Goal: Information Seeking & Learning: Learn about a topic

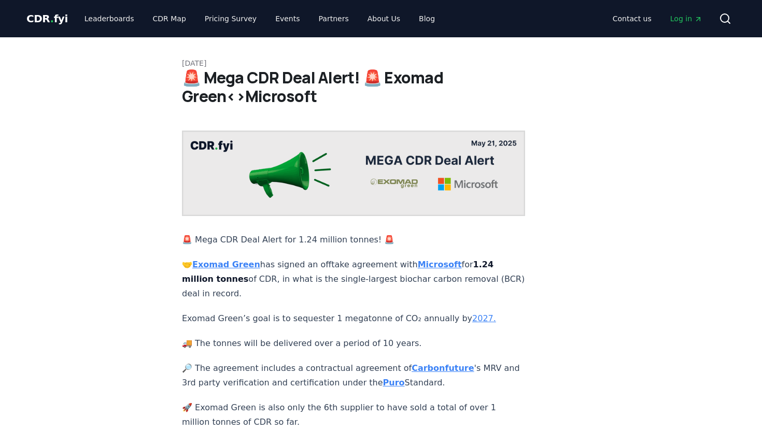
click at [144, 96] on div "May 21, 2025 🚨 Mega CDR Deal Alert! 🚨 Exomad Green<>Microsoft 🚨 Mega CDR Deal A…" at bounding box center [380, 331] width 725 height 589
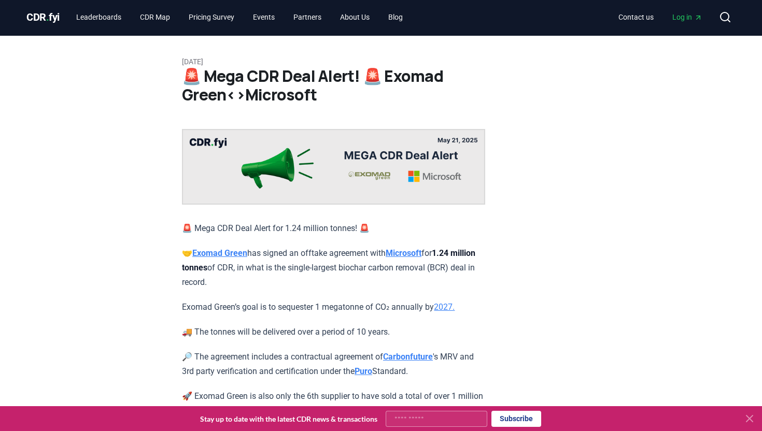
scroll to position [3, 0]
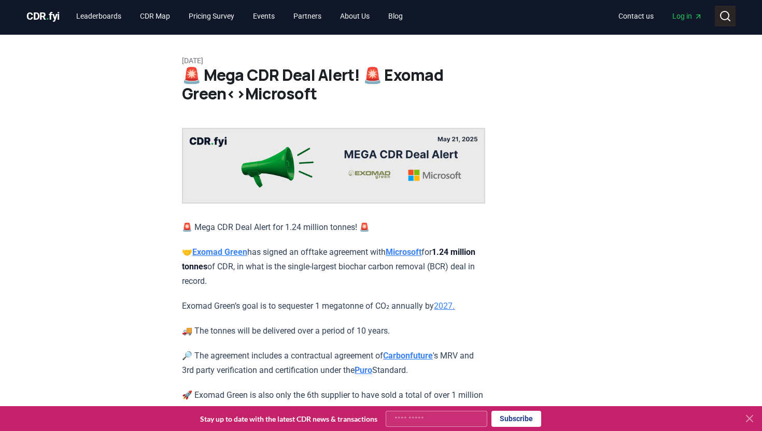
click at [727, 15] on icon at bounding box center [725, 16] width 12 height 12
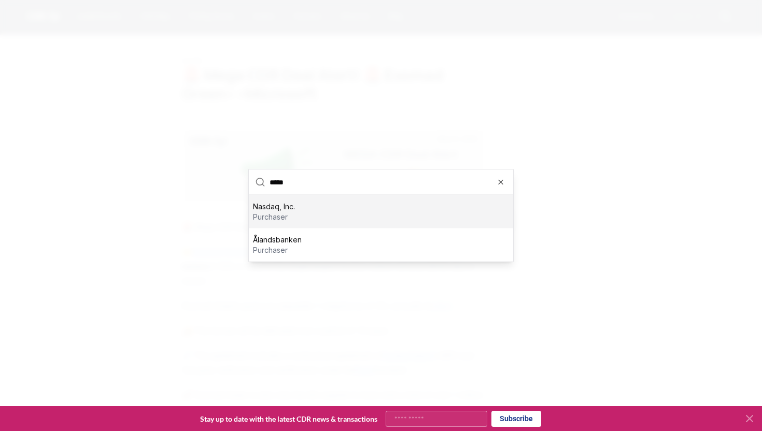
type input "*****"
click at [285, 208] on p "Nasdaq, Inc." at bounding box center [274, 207] width 42 height 10
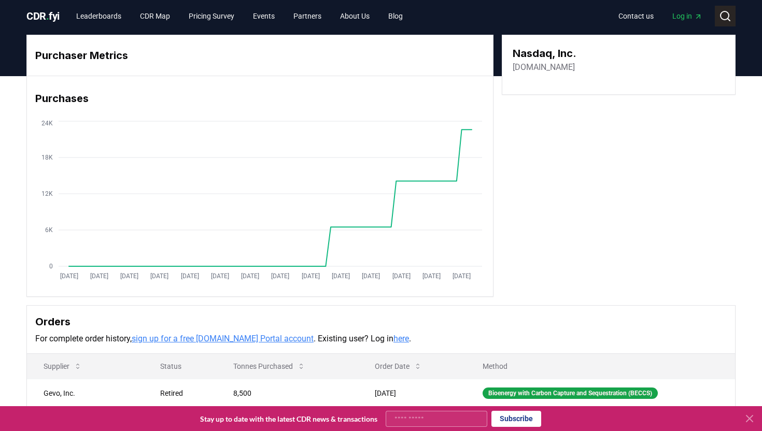
click at [720, 13] on icon at bounding box center [725, 16] width 12 height 12
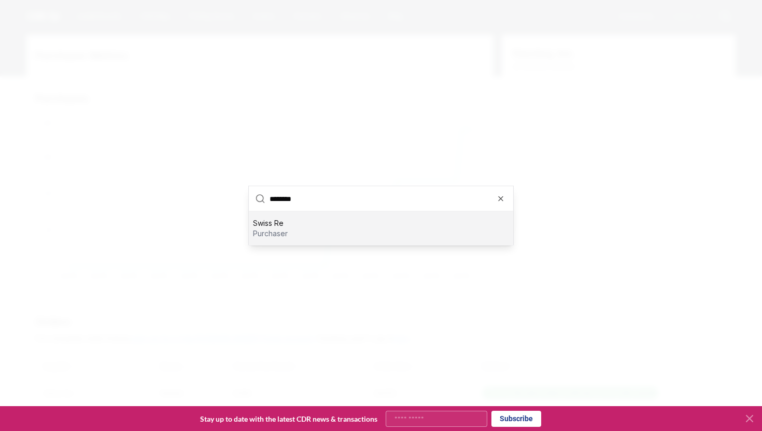
type input "********"
click at [288, 229] on p "purchaser" at bounding box center [270, 234] width 35 height 10
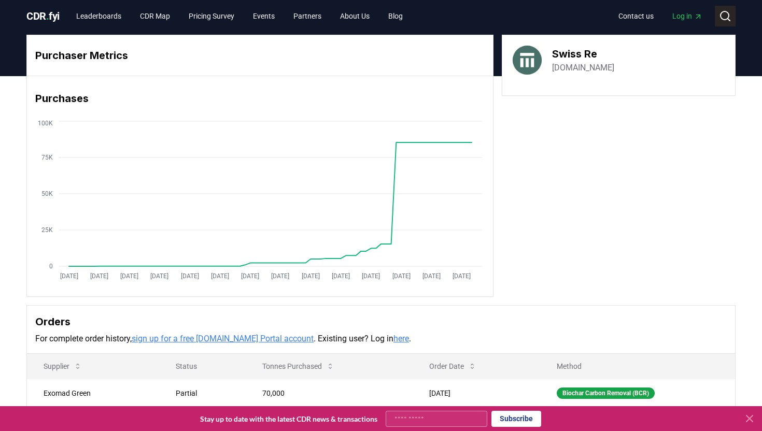
click at [723, 18] on icon at bounding box center [725, 16] width 12 height 12
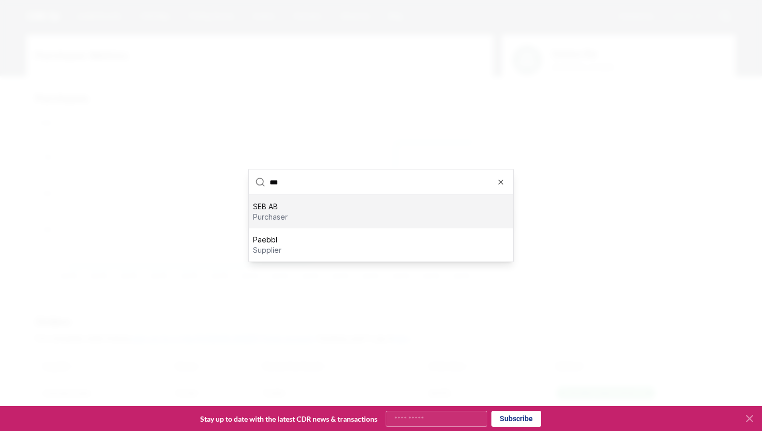
type input "***"
click at [268, 207] on p "SEB AB" at bounding box center [270, 207] width 35 height 10
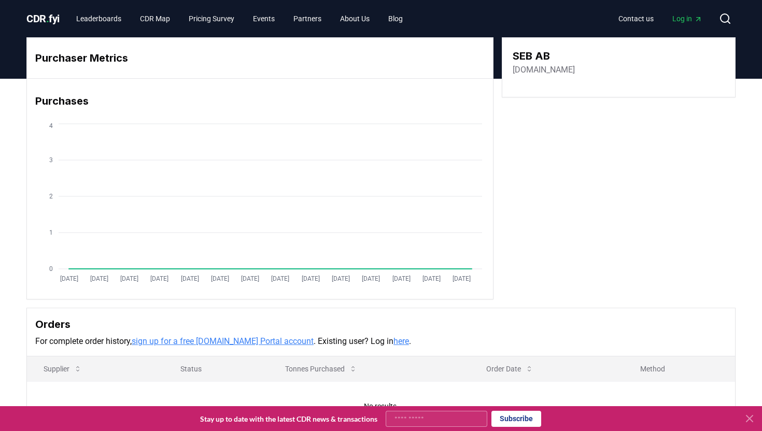
click at [545, 71] on link "sebgroup.com" at bounding box center [544, 70] width 62 height 12
click at [411, 16] on link "Blog" at bounding box center [395, 18] width 31 height 19
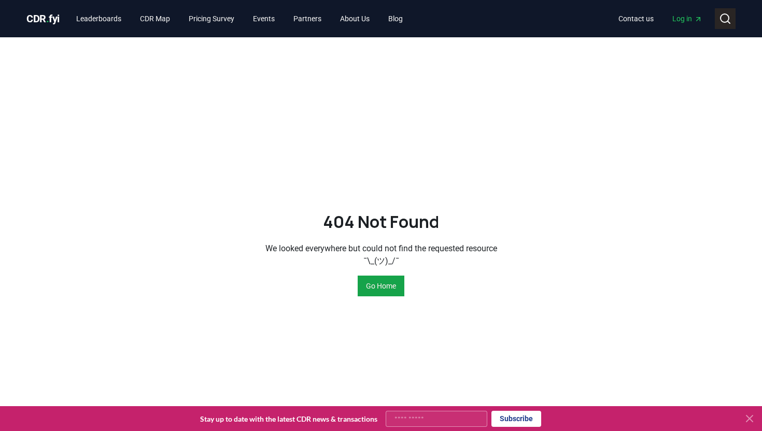
click at [726, 18] on icon at bounding box center [725, 18] width 12 height 12
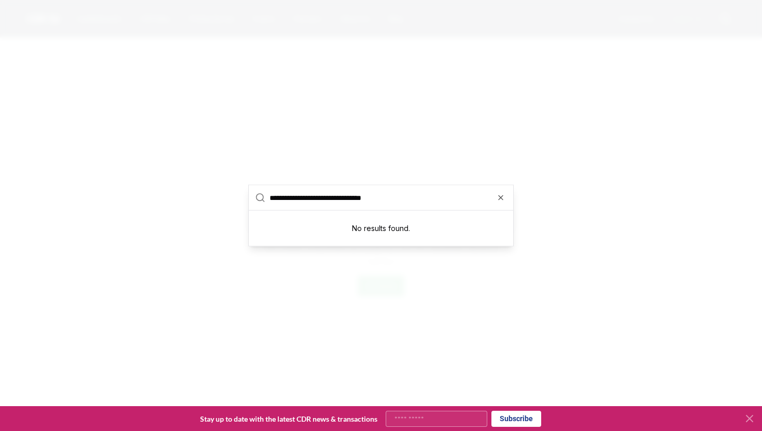
drag, startPoint x: 289, startPoint y: 200, endPoint x: 218, endPoint y: 190, distance: 71.2
click at [218, 190] on body "**********" at bounding box center [381, 358] width 762 height 717
click at [384, 202] on input "**********" at bounding box center [387, 198] width 237 height 25
click at [308, 196] on input "**********" at bounding box center [387, 198] width 237 height 25
drag, startPoint x: 327, startPoint y: 196, endPoint x: 233, endPoint y: 190, distance: 94.0
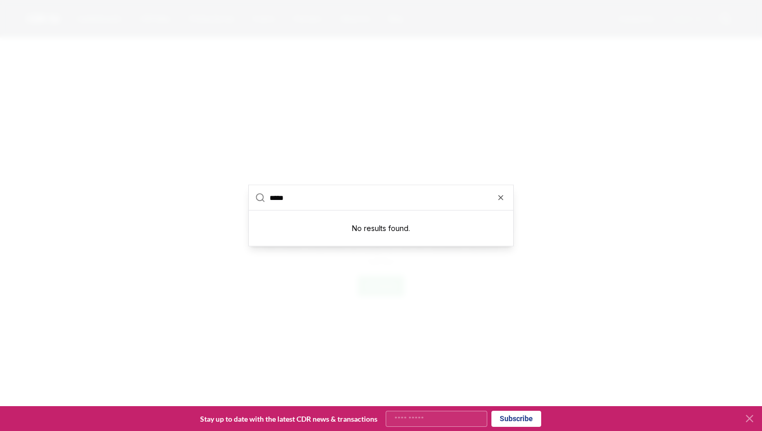
click at [233, 191] on body "CDR . fyi Leaderboards CDR Map Pricing Survey Events Partners About Us Blog Con…" at bounding box center [381, 358] width 762 height 717
type input "*****"
click at [501, 193] on input "text" at bounding box center [387, 198] width 237 height 25
click at [500, 199] on icon "button" at bounding box center [500, 198] width 8 height 8
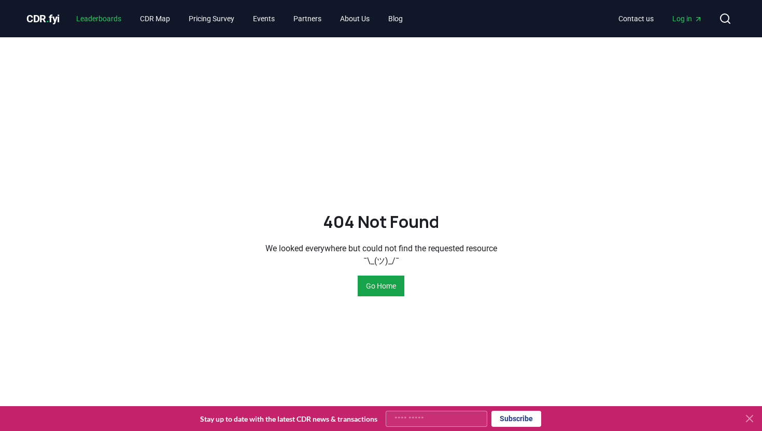
click at [100, 27] on link "Leaderboards" at bounding box center [99, 18] width 62 height 19
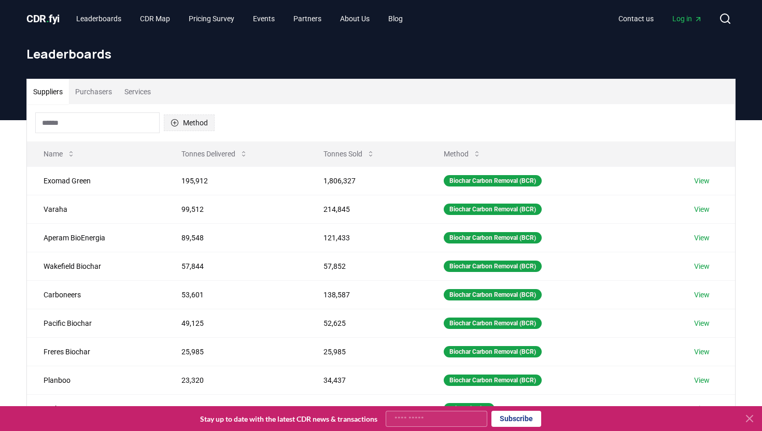
click at [207, 120] on button "Method" at bounding box center [189, 123] width 51 height 17
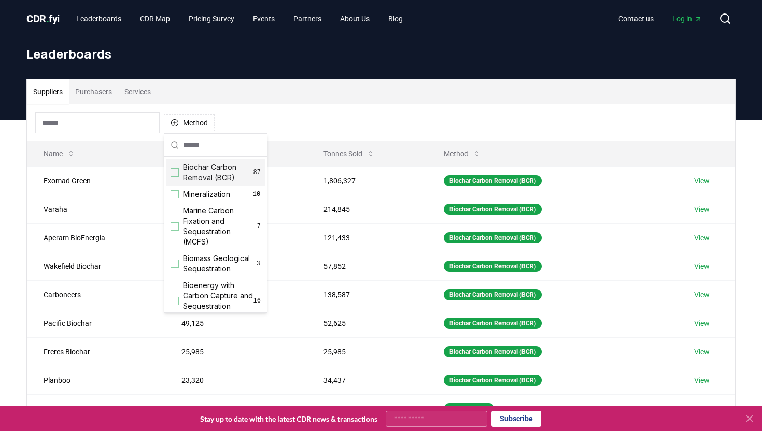
click at [210, 178] on span "Biochar Carbon Removal (BCR)" at bounding box center [218, 172] width 70 height 21
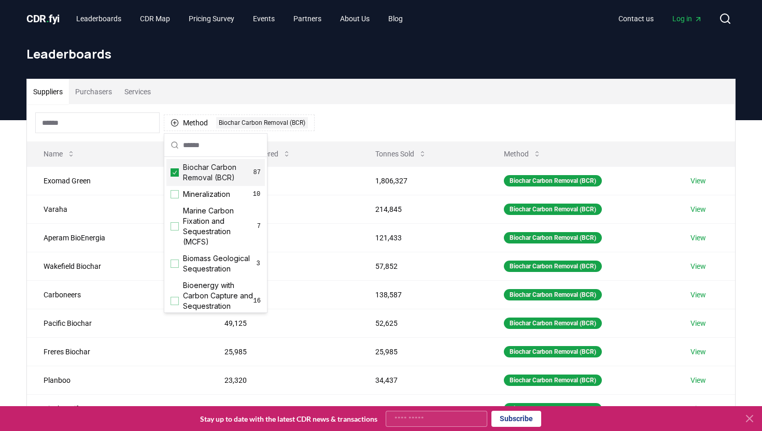
click at [359, 121] on div "Method 1 Biochar Carbon Removal (BCR)" at bounding box center [381, 122] width 708 height 37
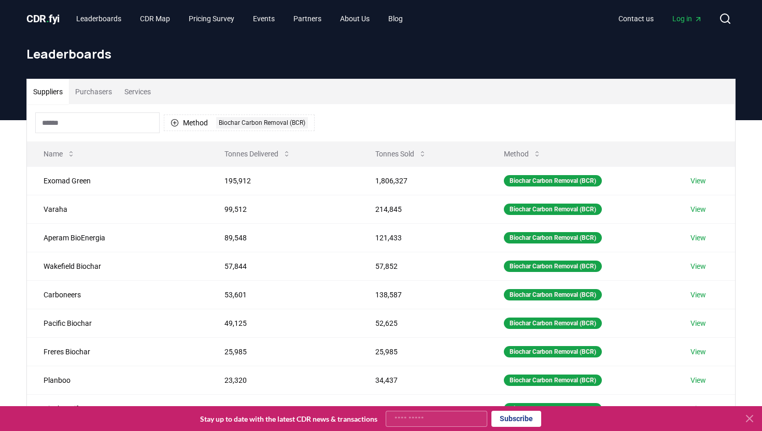
click at [106, 90] on button "Purchasers" at bounding box center [93, 91] width 49 height 25
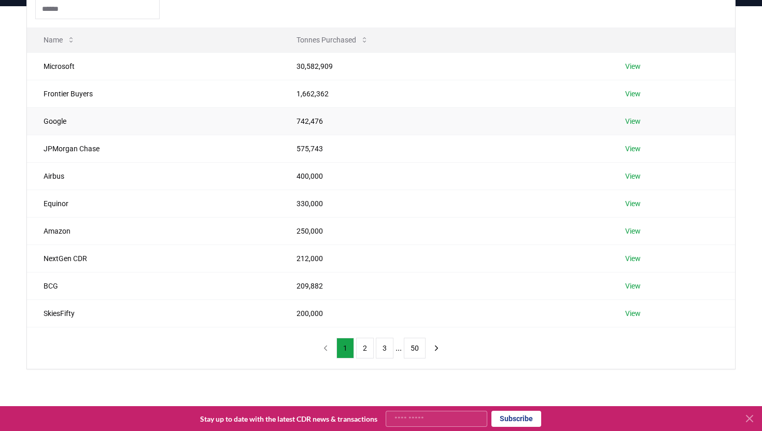
scroll to position [226, 0]
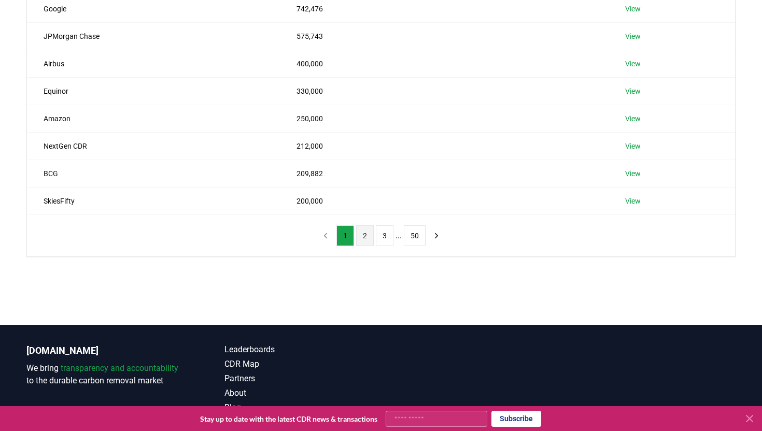
click at [361, 237] on button "2" at bounding box center [365, 235] width 18 height 21
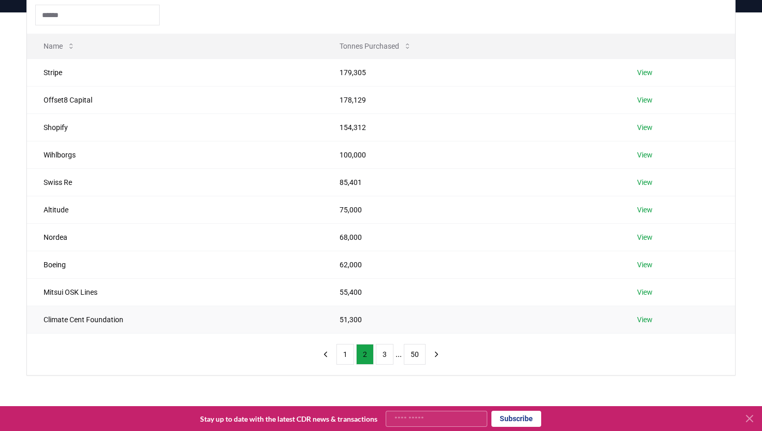
scroll to position [126, 0]
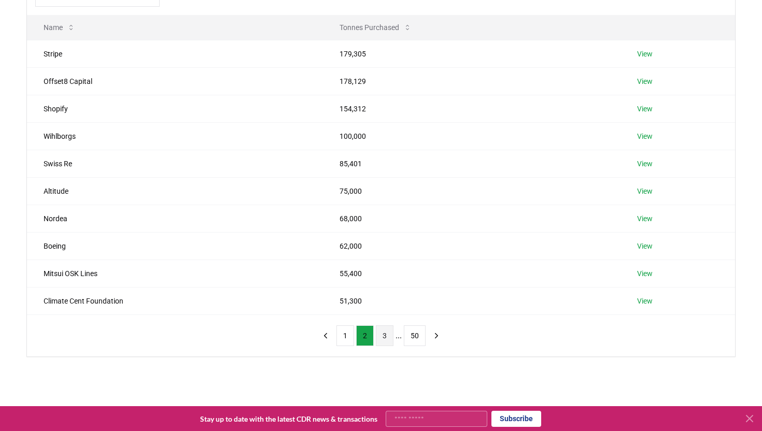
click at [380, 331] on button "3" at bounding box center [385, 335] width 18 height 21
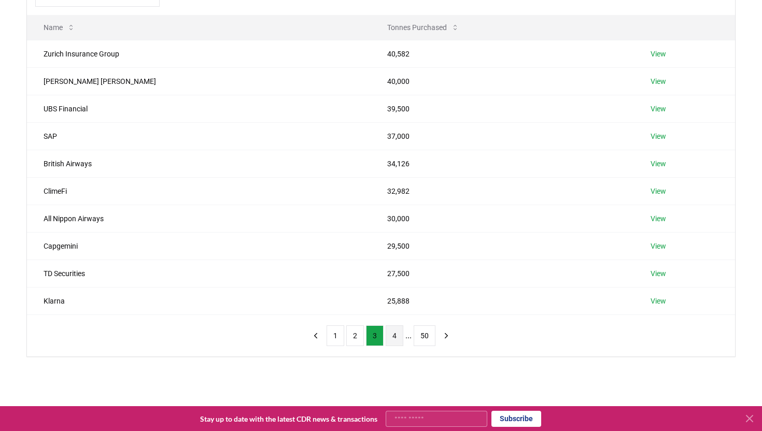
click at [392, 336] on button "4" at bounding box center [395, 335] width 18 height 21
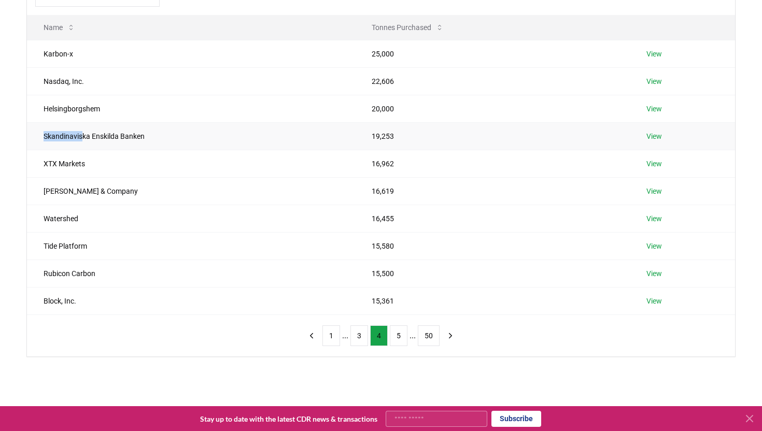
drag, startPoint x: 44, startPoint y: 136, endPoint x: 84, endPoint y: 134, distance: 40.0
click at [84, 134] on td "Skandinaviska Enskilda Banken" at bounding box center [191, 135] width 328 height 27
copy td "Skandinavis"
click at [657, 137] on link "View" at bounding box center [654, 136] width 16 height 10
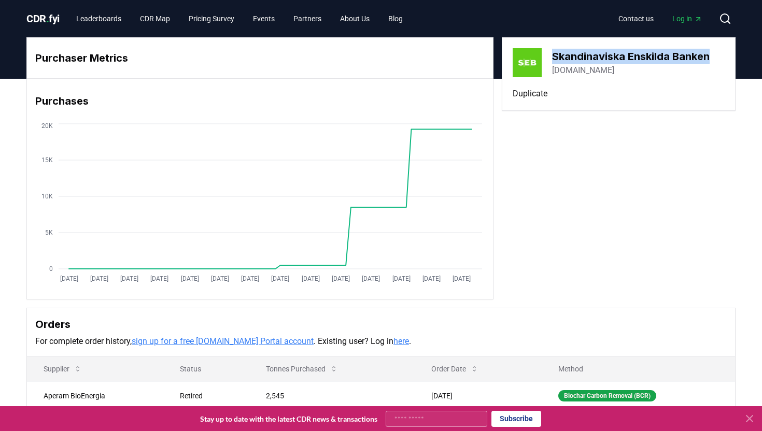
drag, startPoint x: 553, startPoint y: 56, endPoint x: 709, endPoint y: 52, distance: 156.1
click at [709, 52] on h3 "Skandinaviska Enskilda Banken" at bounding box center [631, 57] width 158 height 16
copy h3 "Skandinaviska Enskilda Banken"
click at [718, 15] on button "Search" at bounding box center [725, 18] width 21 height 21
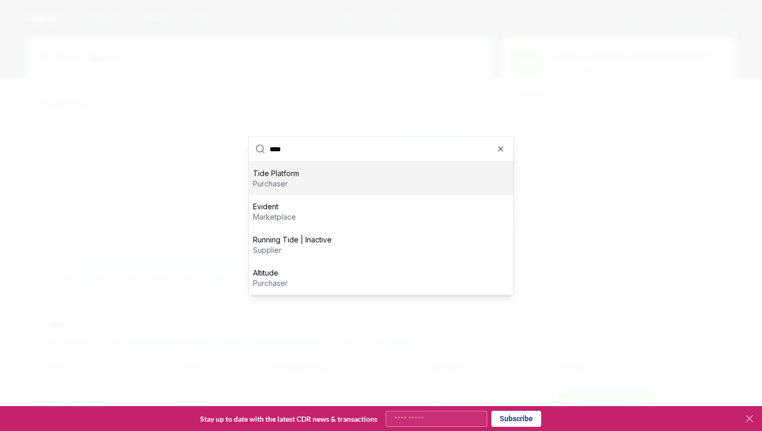
type input "****"
click at [260, 176] on p "Tide Platform" at bounding box center [276, 173] width 46 height 10
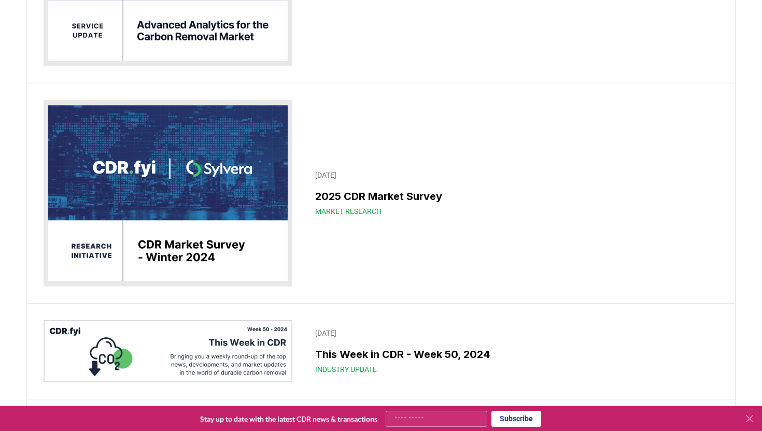
scroll to position [11189, 0]
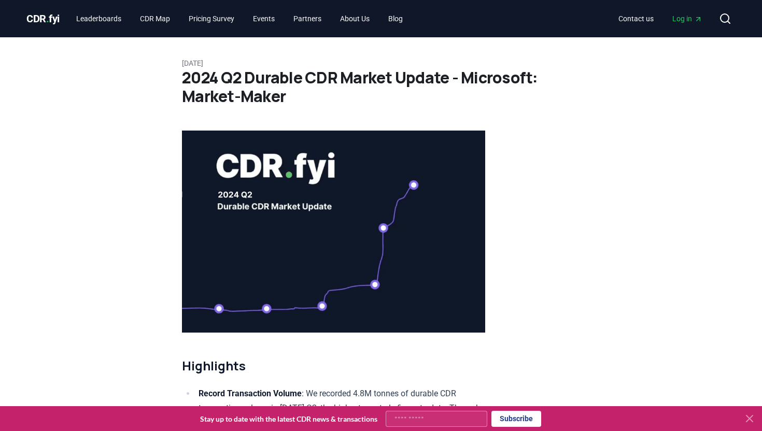
scroll to position [1, 0]
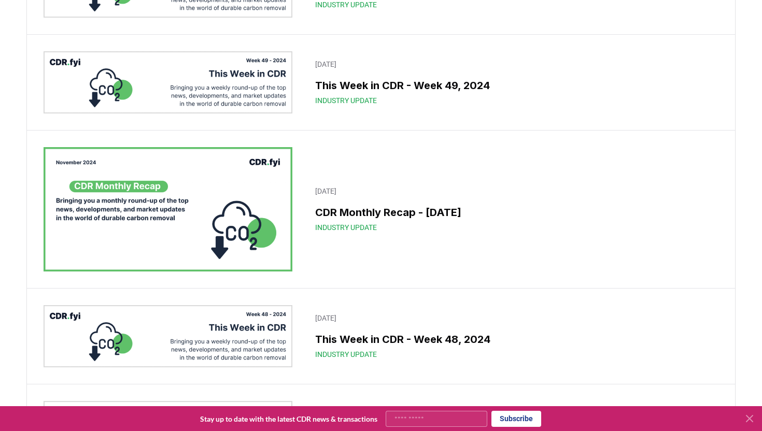
scroll to position [1059, 0]
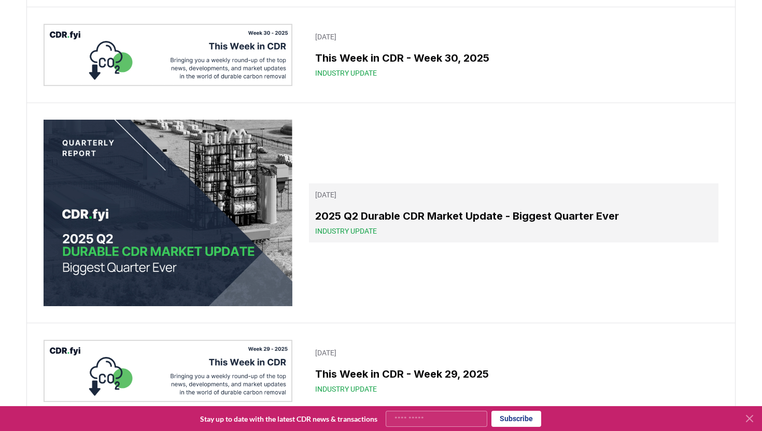
click at [365, 208] on link "July 24, 2025 2025 Q2 Durable CDR Market Update - Biggest Quarter Ever Industry…" at bounding box center [513, 212] width 409 height 59
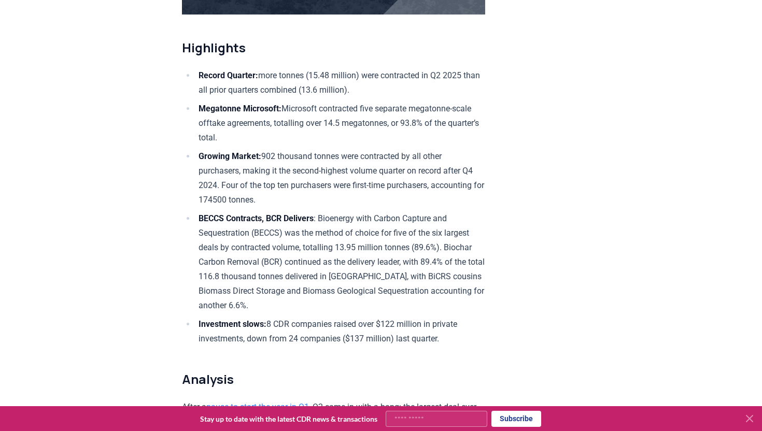
scroll to position [308, 0]
